Goal: Information Seeking & Learning: Learn about a topic

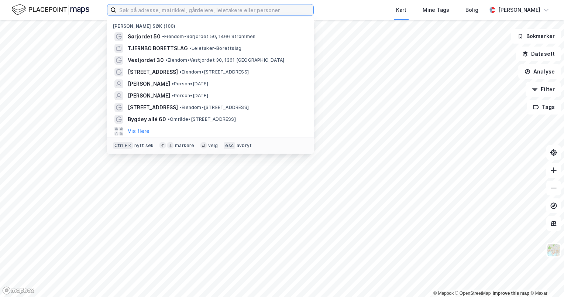
click at [194, 8] on input at bounding box center [214, 9] width 197 height 11
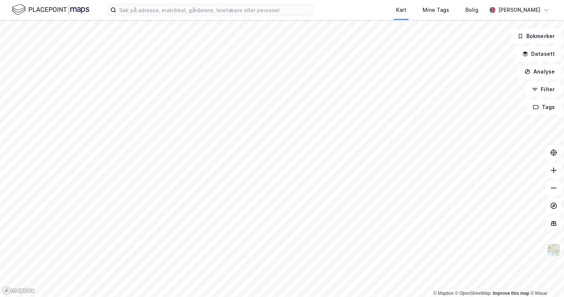
click at [337, 15] on div "Kart Mine Tags Bolig [PERSON_NAME]" at bounding box center [282, 10] width 564 height 20
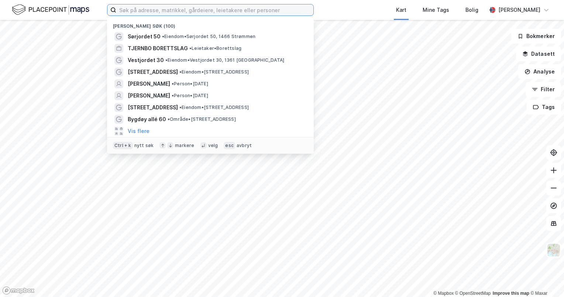
click at [257, 11] on input at bounding box center [214, 9] width 197 height 11
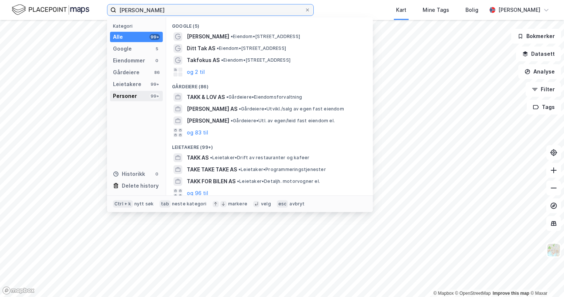
type input "[PERSON_NAME]"
click at [139, 99] on div "Personer 99+" at bounding box center [136, 96] width 53 height 10
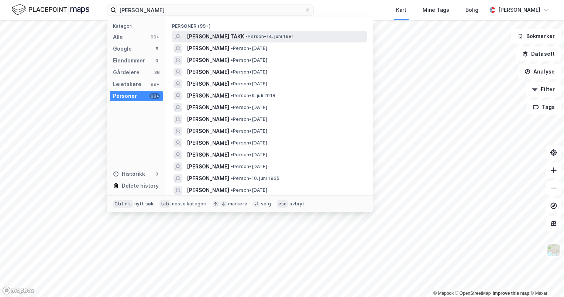
click at [226, 35] on span "[PERSON_NAME] TAKK" at bounding box center [215, 36] width 57 height 9
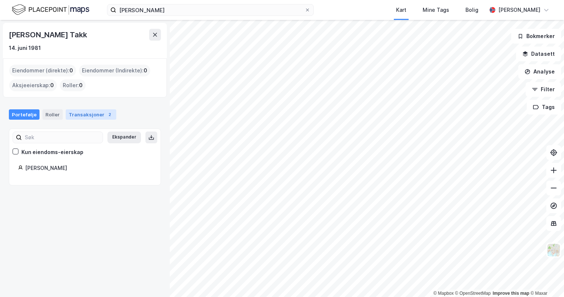
click at [82, 114] on div "Transaksjoner 2" at bounding box center [91, 114] width 51 height 10
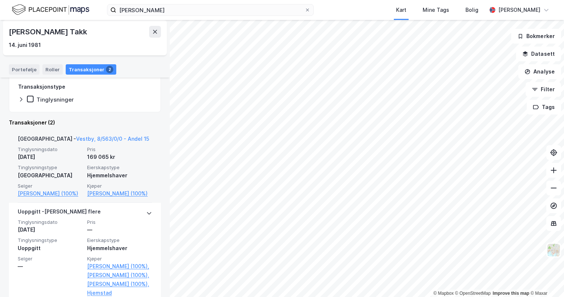
scroll to position [111, 0]
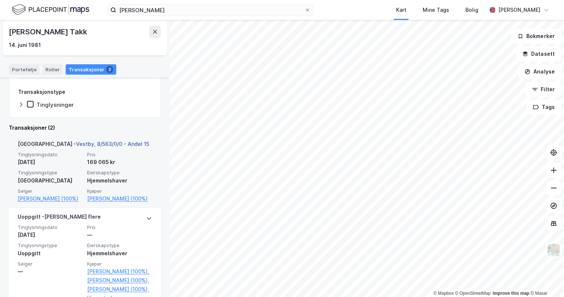
click at [113, 145] on link "Vestby, 8/563/0/0 - Andel 15" at bounding box center [112, 144] width 73 height 6
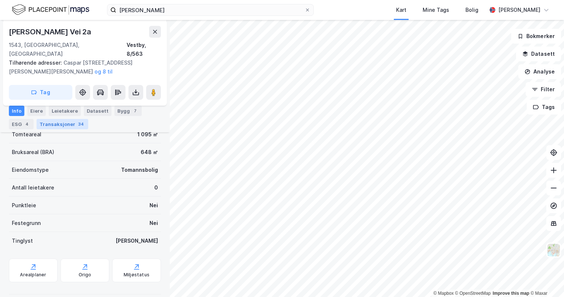
click at [68, 120] on div "Transaksjoner 34" at bounding box center [63, 124] width 52 height 10
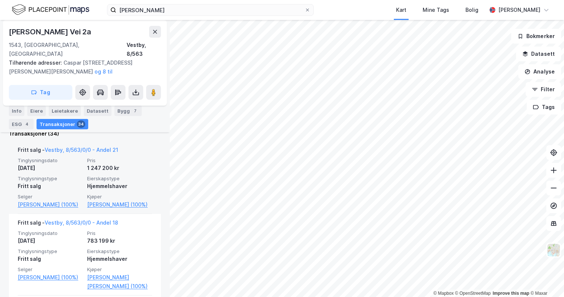
scroll to position [294, 0]
